Goal: Task Accomplishment & Management: Manage account settings

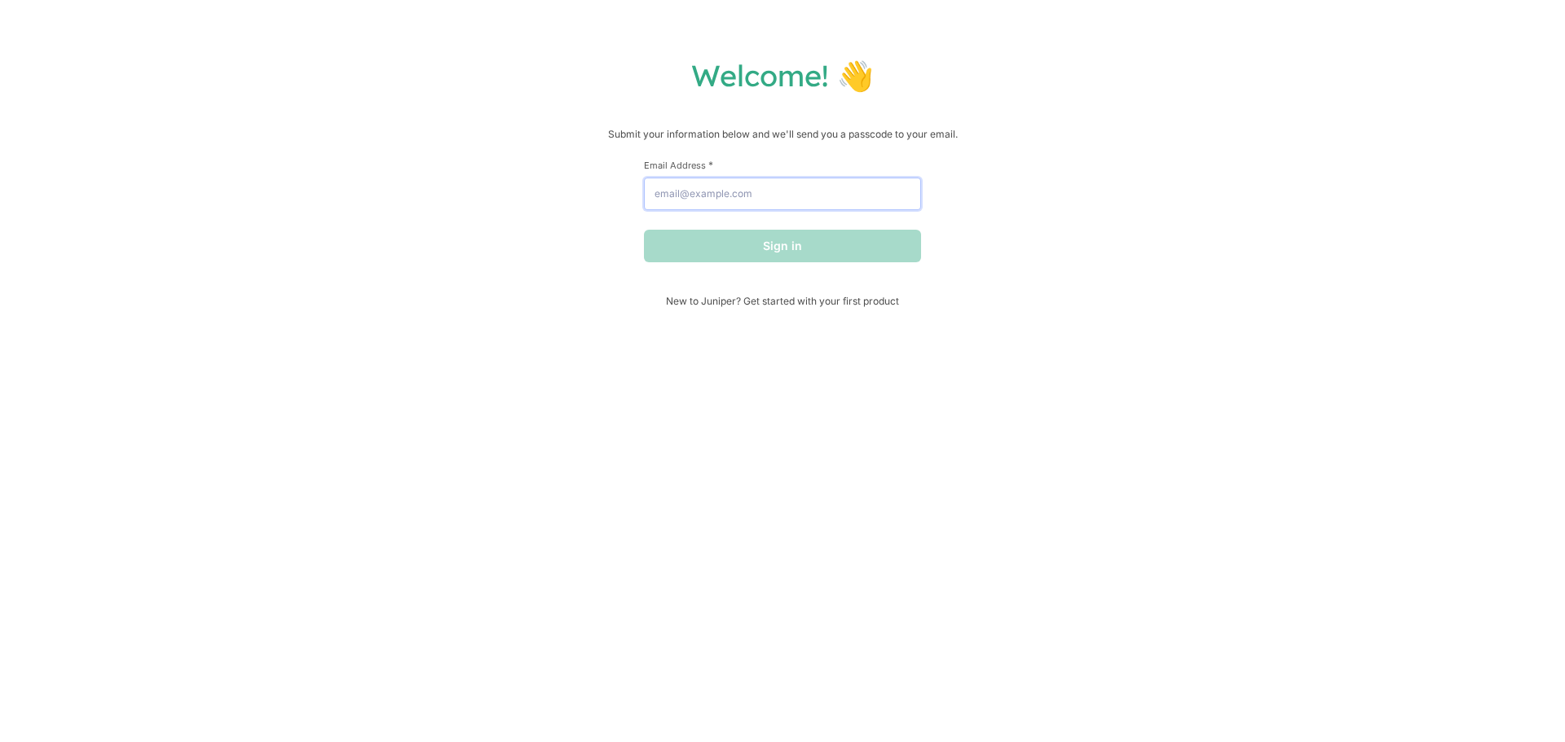
click at [759, 187] on input "Email Address *" at bounding box center [782, 194] width 277 height 33
click at [834, 250] on button "Sign in" at bounding box center [782, 246] width 277 height 33
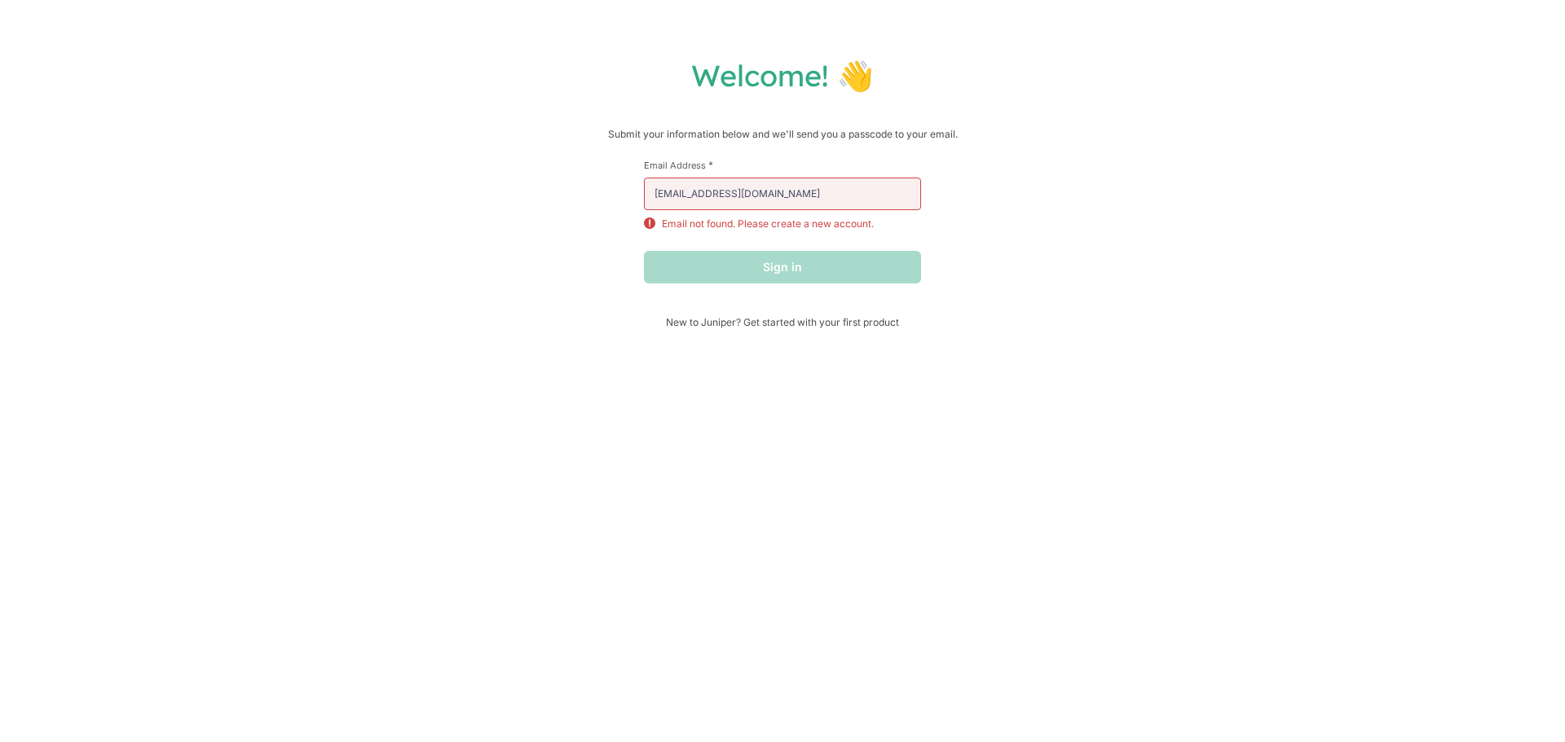
click at [644, 178] on div at bounding box center [644, 178] width 0 height 0
click at [814, 273] on div "Sign in" at bounding box center [782, 267] width 277 height 33
click at [644, 178] on div at bounding box center [644, 178] width 0 height 0
click at [1016, 277] on div "Welcome! 👋 Submit your information below and we'll send you a passcode to your …" at bounding box center [782, 192] width 1532 height 271
drag, startPoint x: 717, startPoint y: 196, endPoint x: 447, endPoint y: 196, distance: 269.8
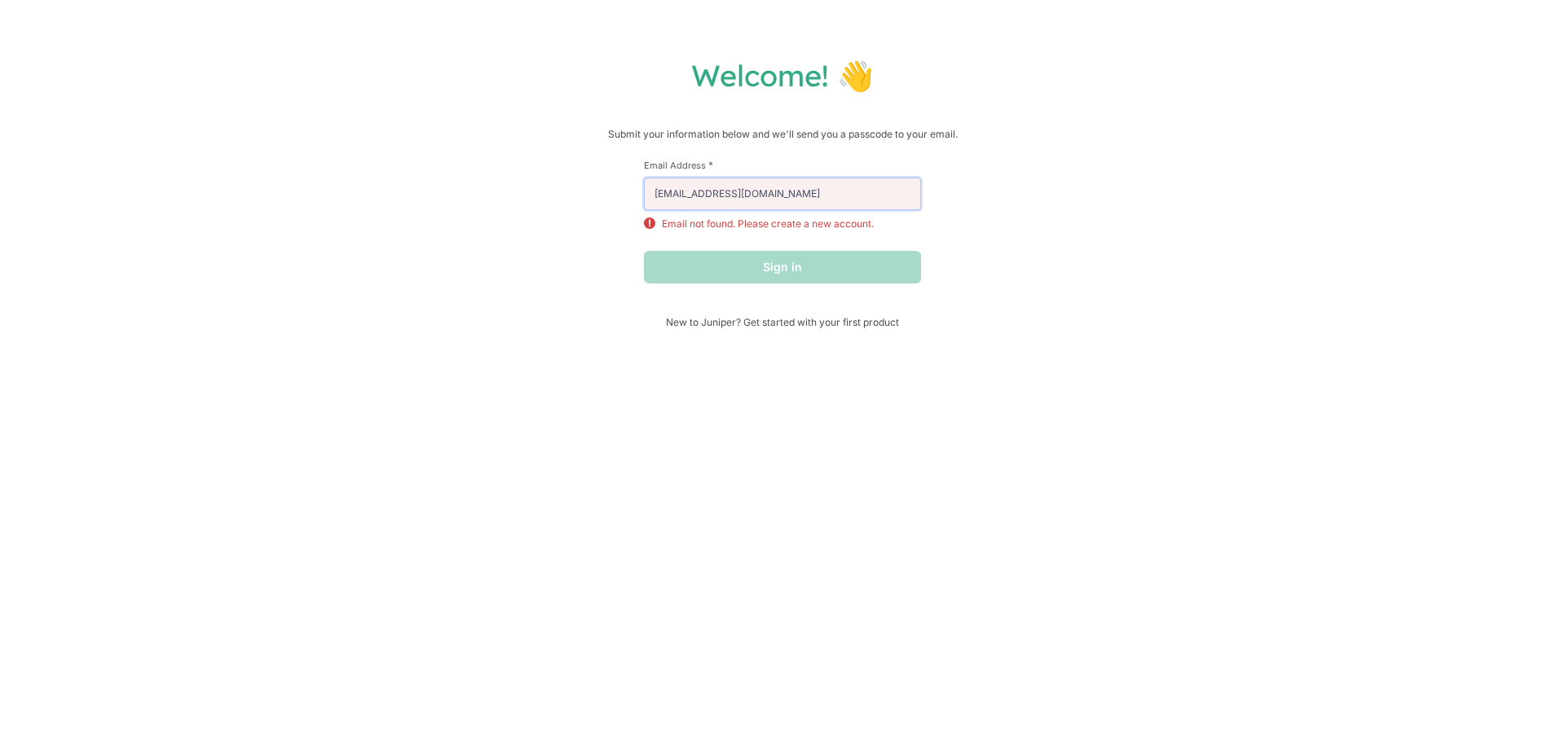
click at [447, 196] on div "Welcome! 👋 Submit your information below and we'll send you a passcode to your …" at bounding box center [782, 192] width 1532 height 271
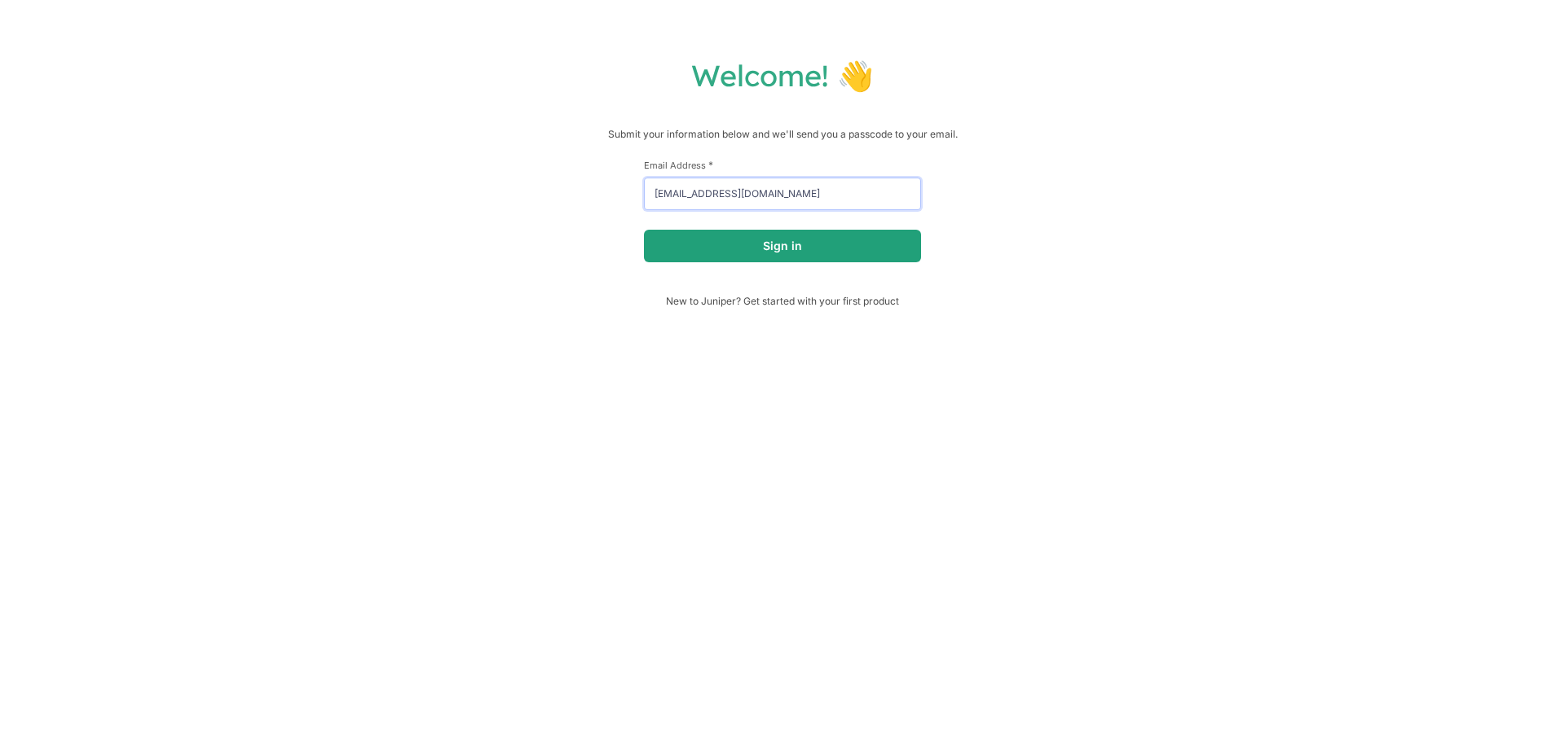
type input "[EMAIL_ADDRESS][DOMAIN_NAME]"
click at [765, 241] on button "Sign in" at bounding box center [782, 246] width 277 height 33
